Goal: Transaction & Acquisition: Book appointment/travel/reservation

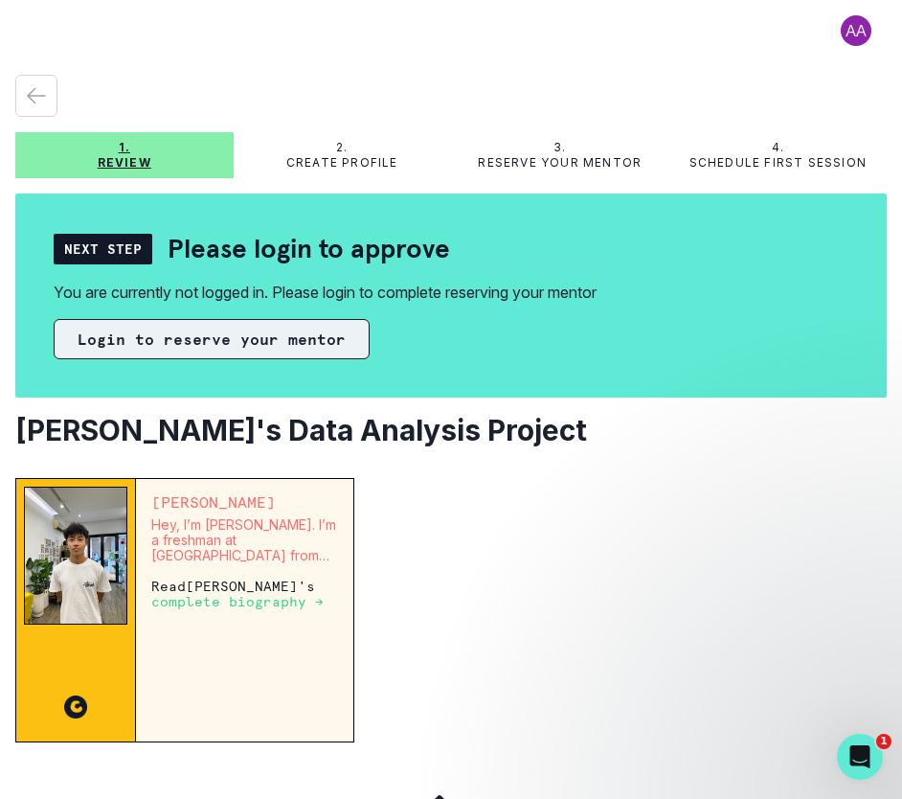
click at [251, 343] on button "Login to reserve your mentor" at bounding box center [212, 339] width 316 height 40
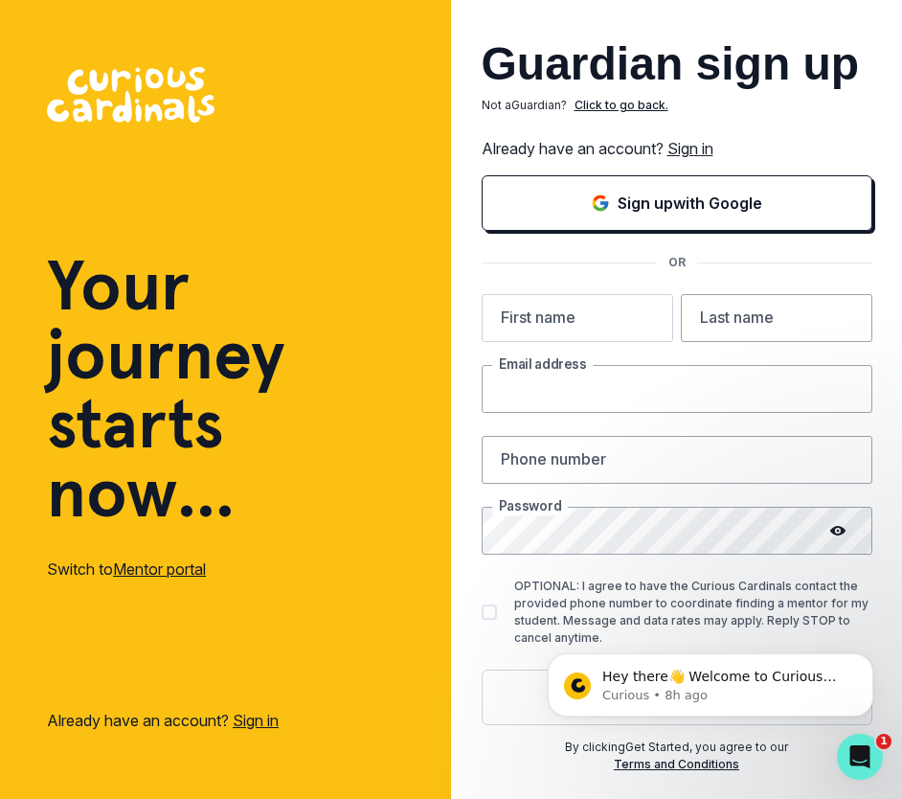
type input "[EMAIL_ADDRESS][DOMAIN_NAME]"
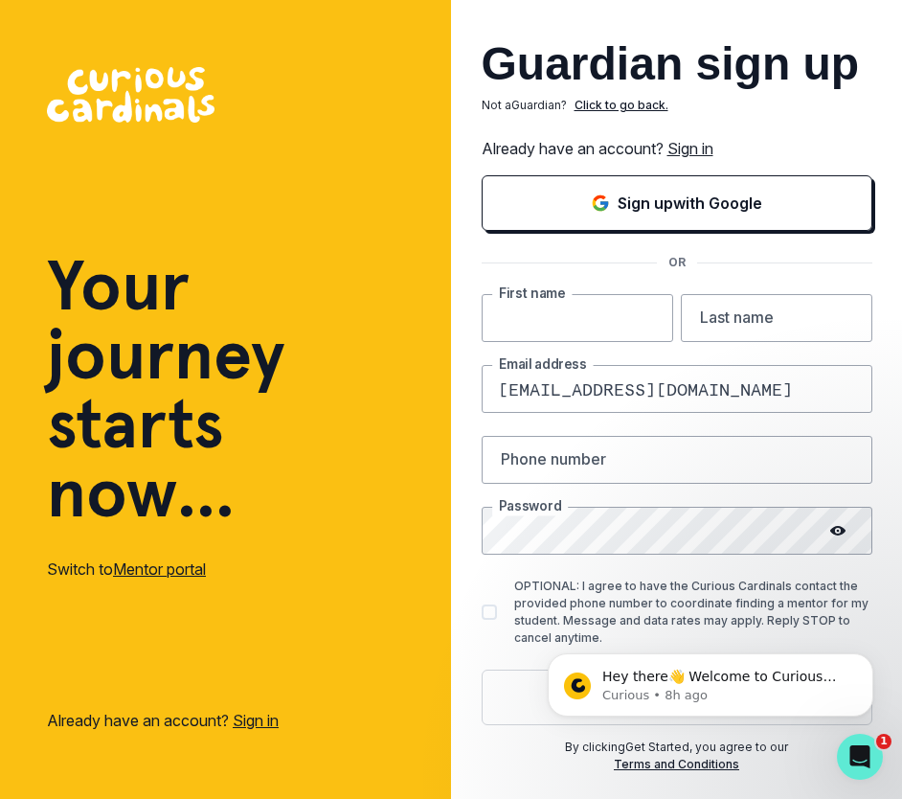
click at [569, 322] on input "text" at bounding box center [578, 318] width 192 height 48
type input "[PERSON_NAME]"
type input "Saroken"
type input "9177563619"
click at [832, 526] on icon at bounding box center [837, 530] width 15 height 15
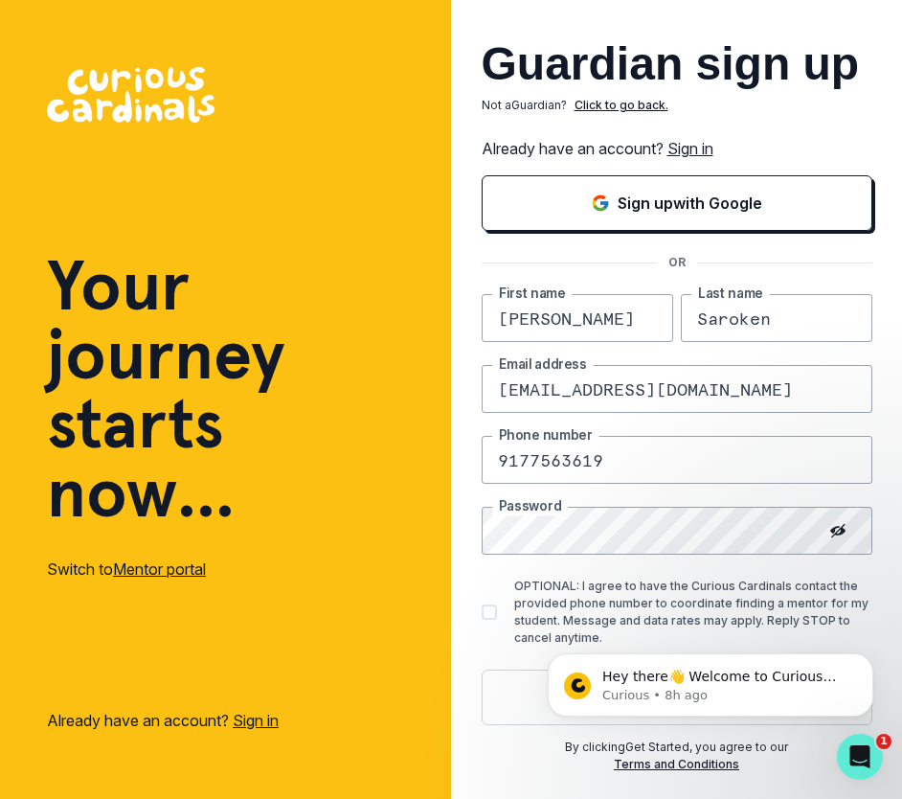
click at [490, 612] on span at bounding box center [489, 611] width 15 height 15
click at [482, 612] on input "OPTIONAL: I agree to have the Curious Cardinals contact the provided phone numb…" at bounding box center [481, 612] width 1 height 1
checkbox input "true"
click html "Hey there👋 Welcome to Curious Cardinals 🙌 Take a look around! If you have any q…"
click at [865, 658] on icon "Dismiss notification" at bounding box center [868, 658] width 11 height 11
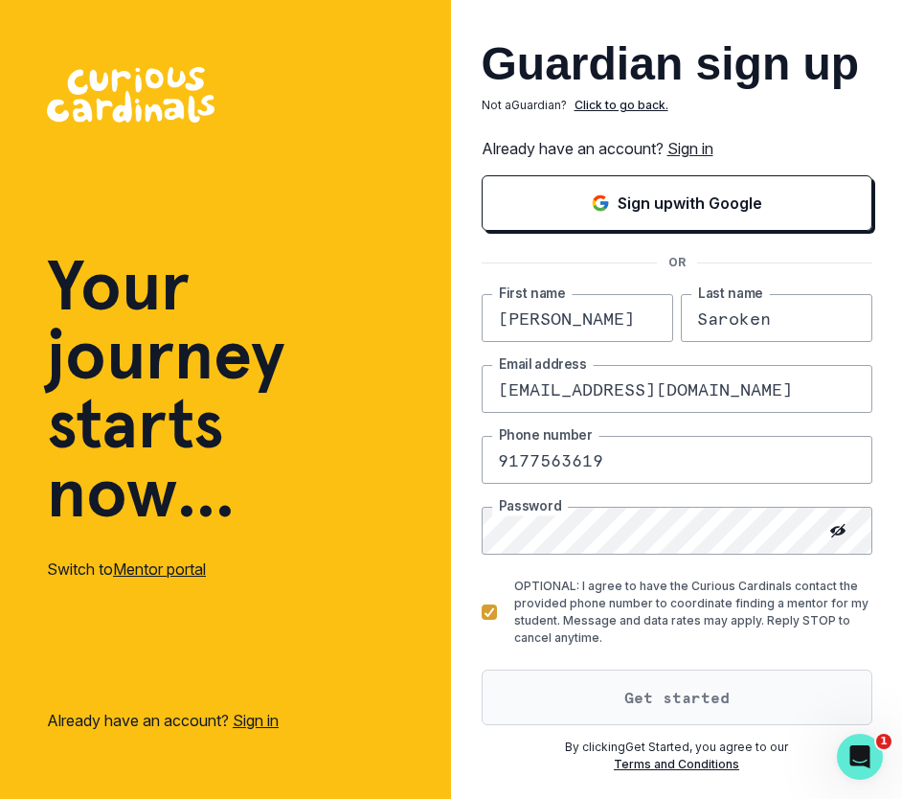
click at [686, 696] on button "Get started" at bounding box center [677, 697] width 391 height 56
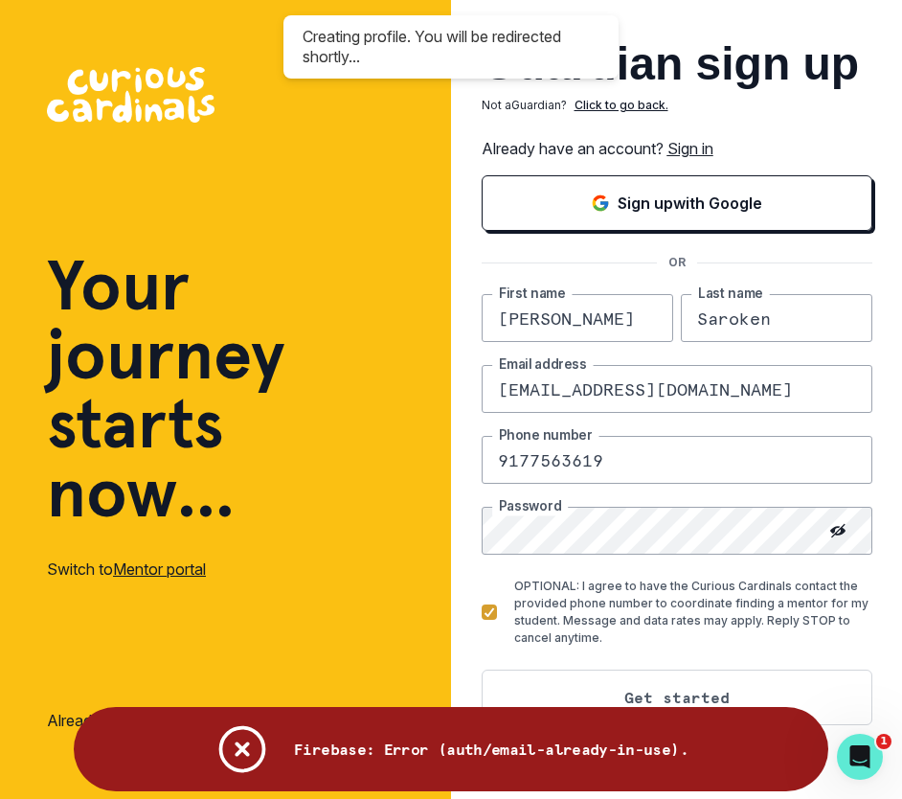
click at [687, 156] on link "Sign in" at bounding box center [690, 148] width 46 height 19
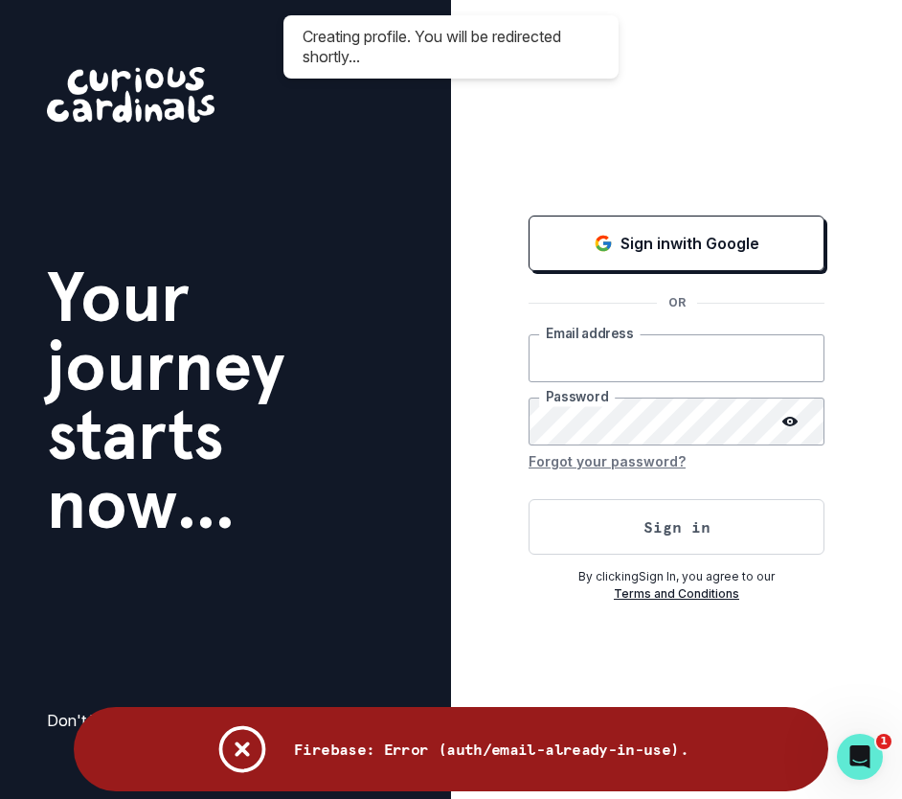
type input "[EMAIL_ADDRESS][DOMAIN_NAME]"
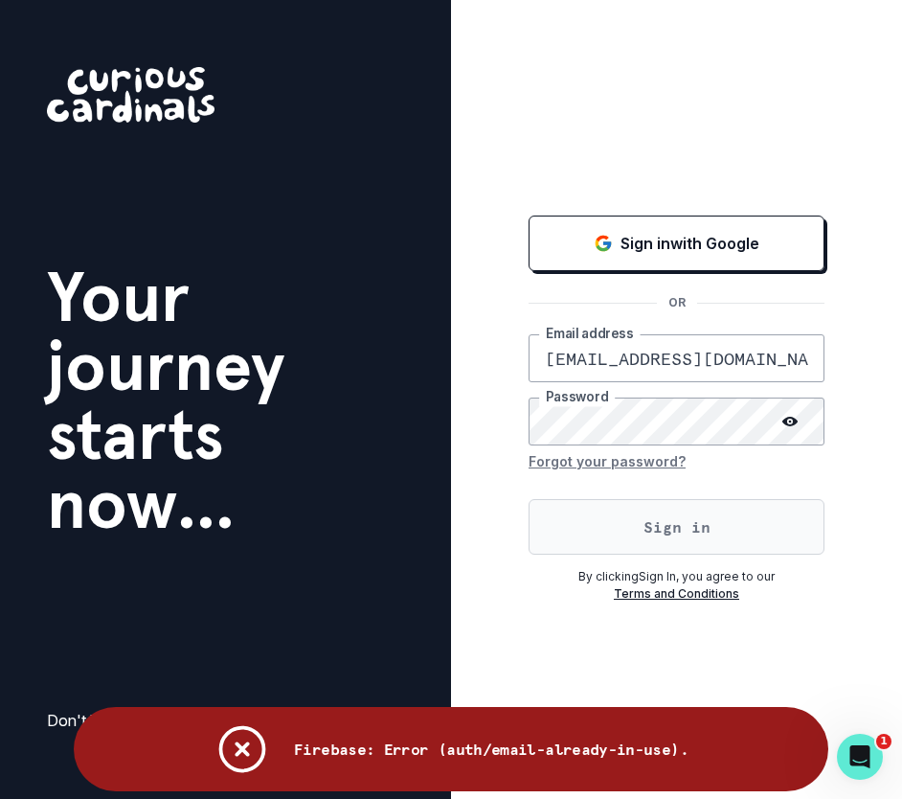
click at [657, 528] on button "Sign in" at bounding box center [677, 527] width 296 height 56
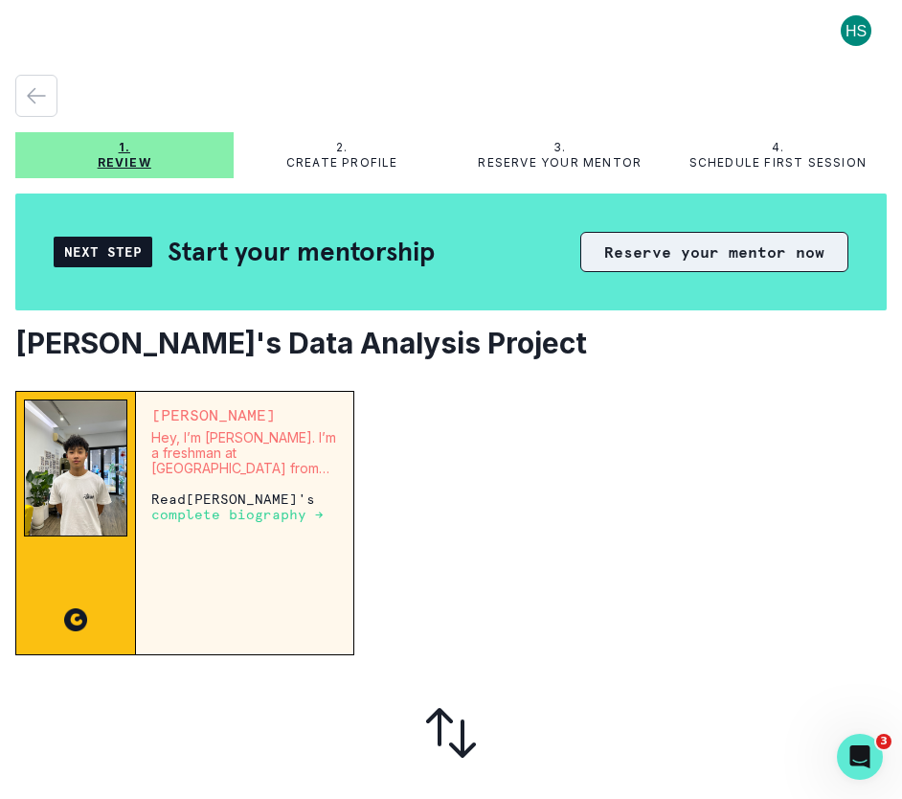
click at [682, 246] on button "Reserve your mentor now" at bounding box center [714, 252] width 268 height 40
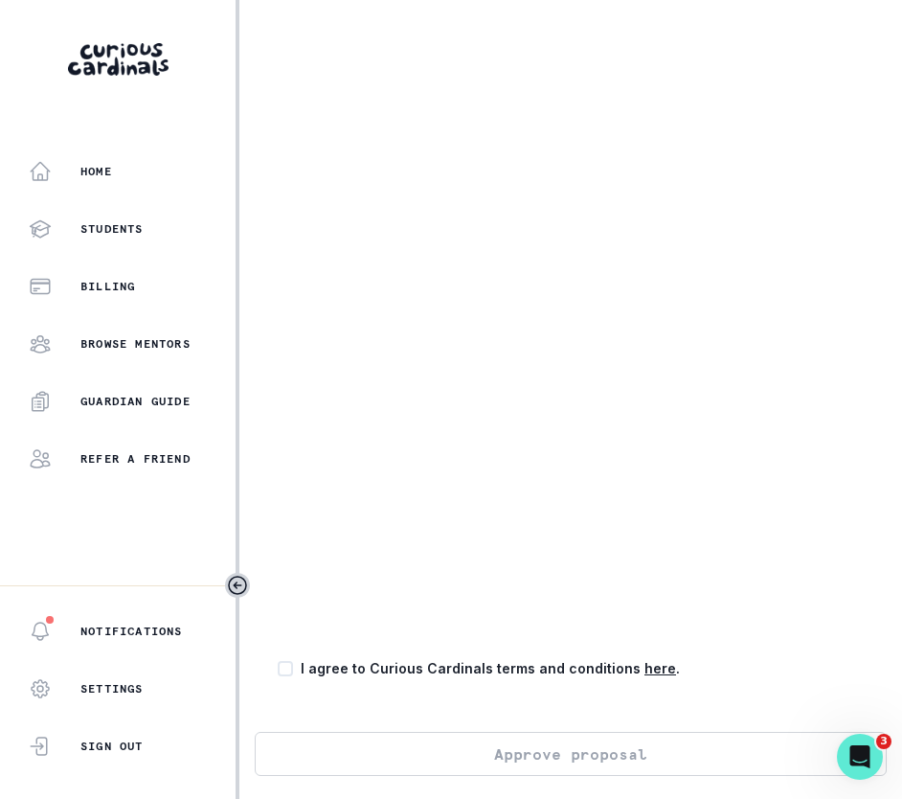
scroll to position [366, 0]
click at [514, 661] on div "Confirm your approval by adding a credit card on file: Your card will not be bi…" at bounding box center [571, 263] width 632 height 945
click at [482, 677] on p "I agree to Curious Cardinals terms and conditions here ." at bounding box center [490, 673] width 379 height 20
click at [283, 676] on span at bounding box center [285, 672] width 15 height 15
click at [278, 674] on input "checkbox" at bounding box center [277, 673] width 1 height 1
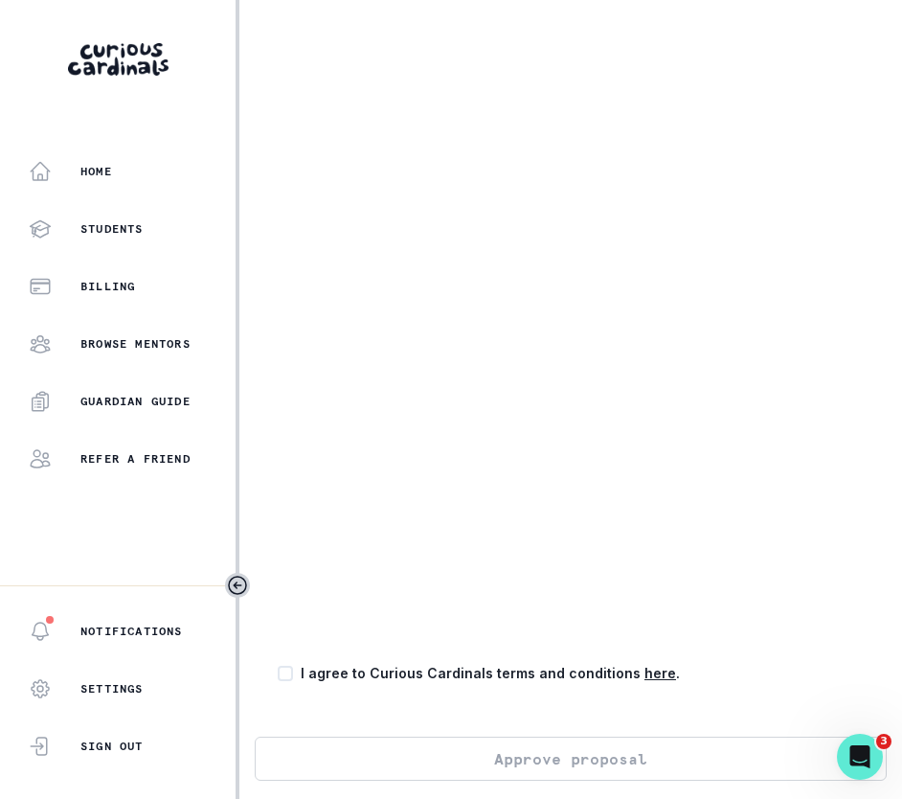
checkbox input "true"
click at [390, 769] on button "Approve proposal" at bounding box center [571, 758] width 632 height 44
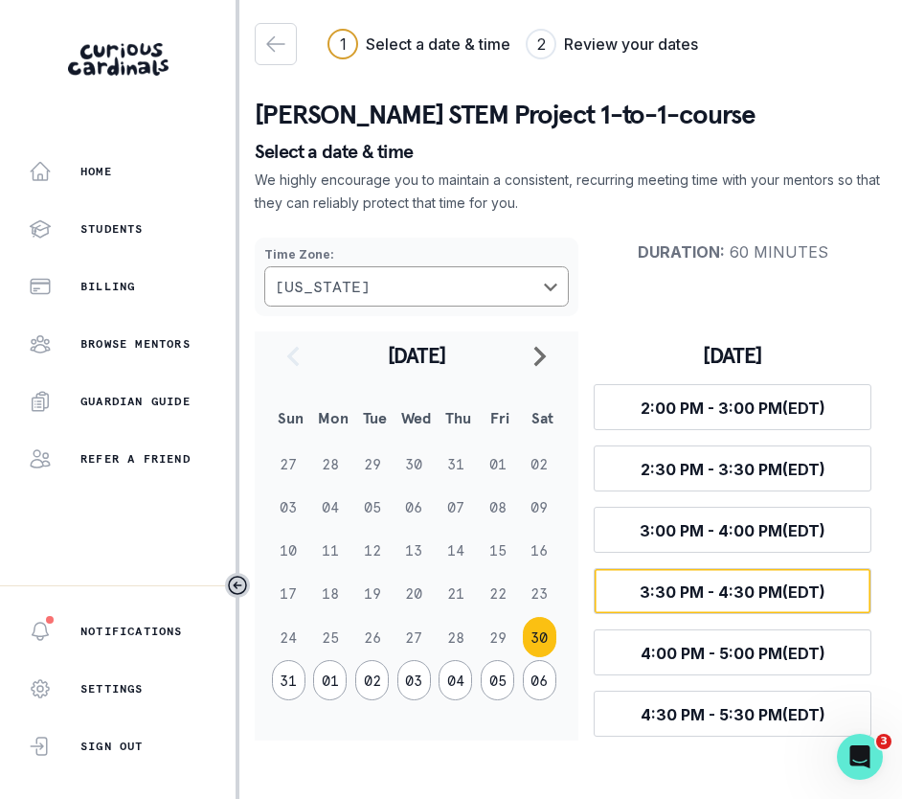
click at [676, 595] on span "3:30 PM - 4:30 PM (EDT)" at bounding box center [733, 591] width 186 height 19
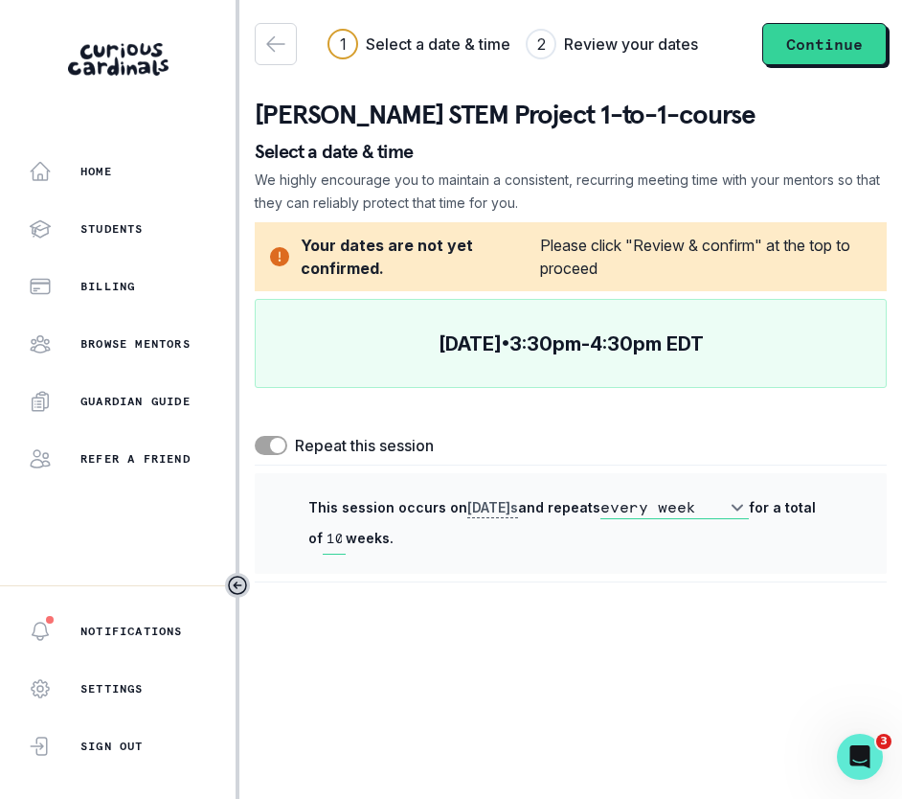
click at [265, 446] on span at bounding box center [271, 445] width 33 height 19
click at [255, 436] on input "checkbox" at bounding box center [254, 435] width 1 height 1
checkbox input "false"
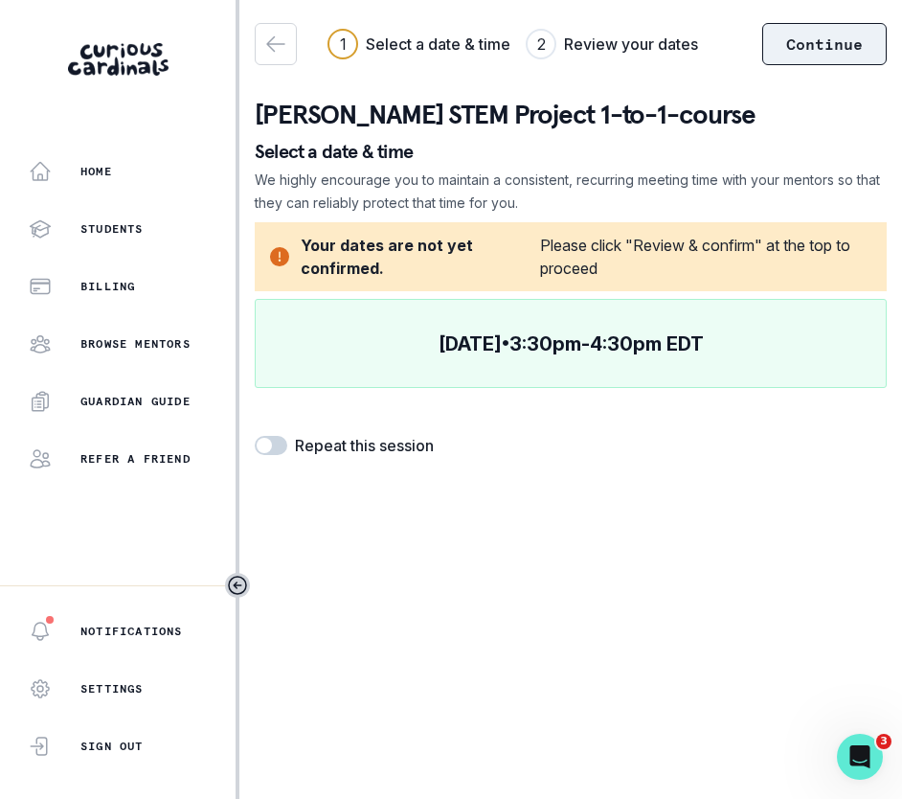
click at [815, 50] on button "Continue" at bounding box center [824, 44] width 124 height 42
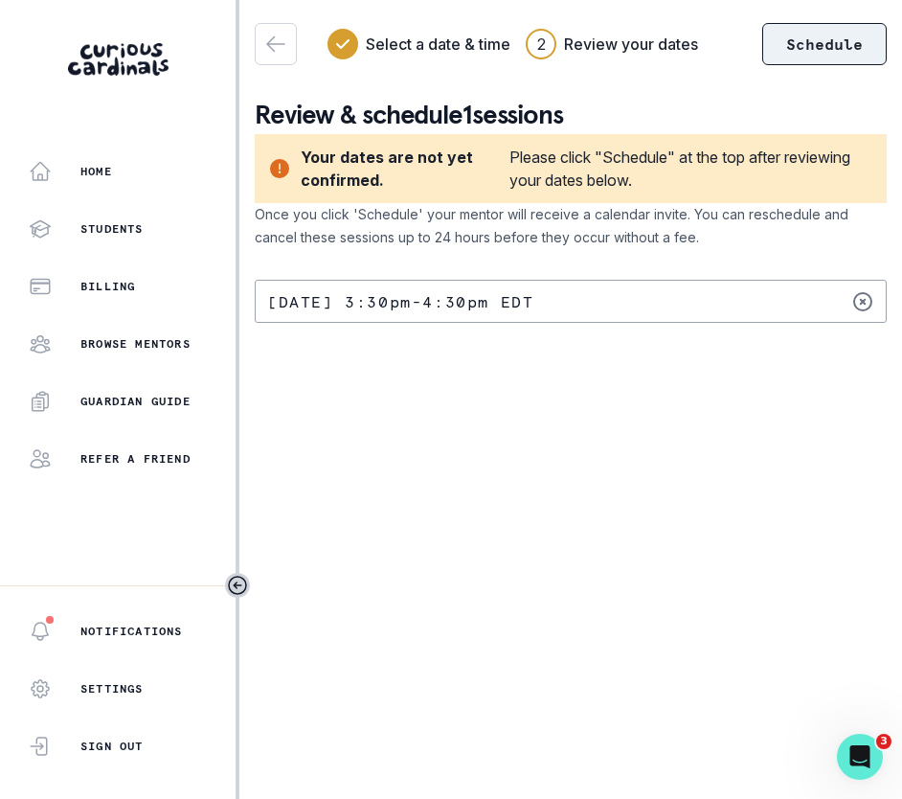
click at [829, 49] on button "Schedule" at bounding box center [824, 44] width 124 height 42
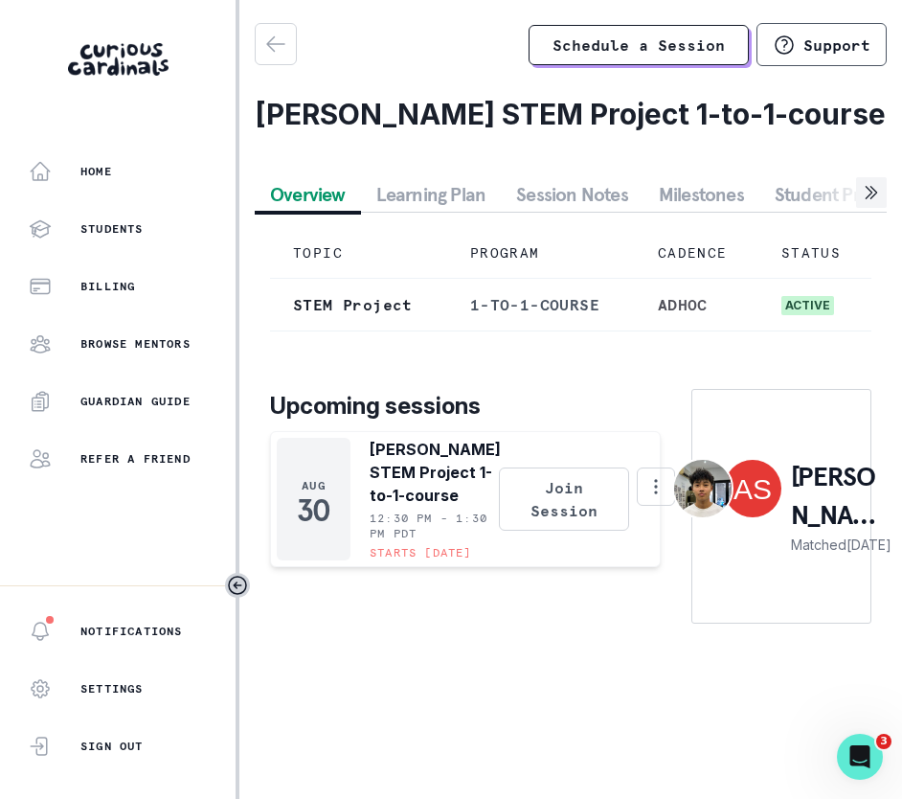
click at [827, 551] on p "Matched [DATE]" at bounding box center [841, 544] width 101 height 20
